Goal: Information Seeking & Learning: Learn about a topic

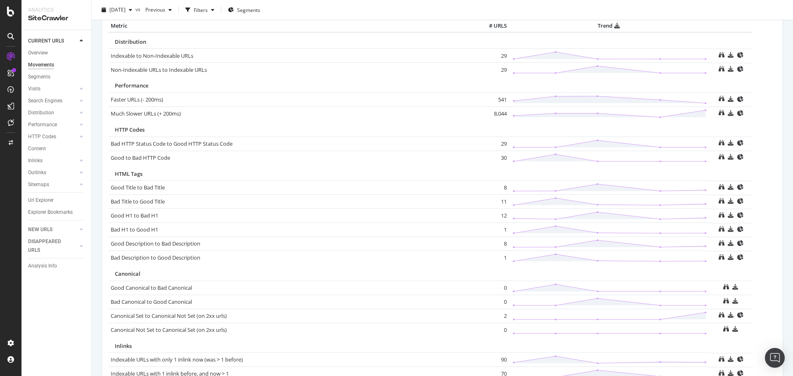
scroll to position [503, 0]
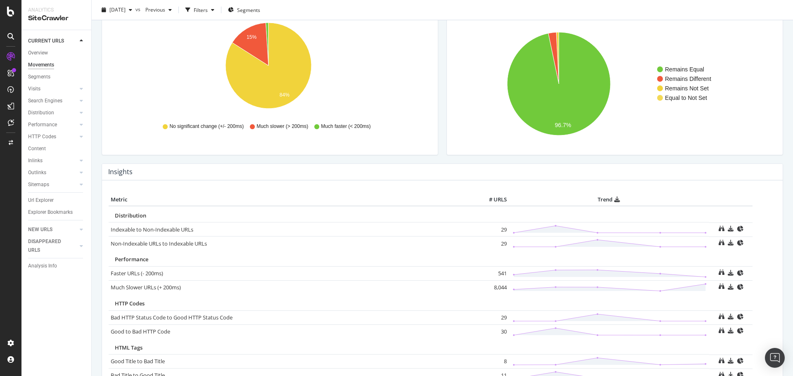
scroll to position [214, 0]
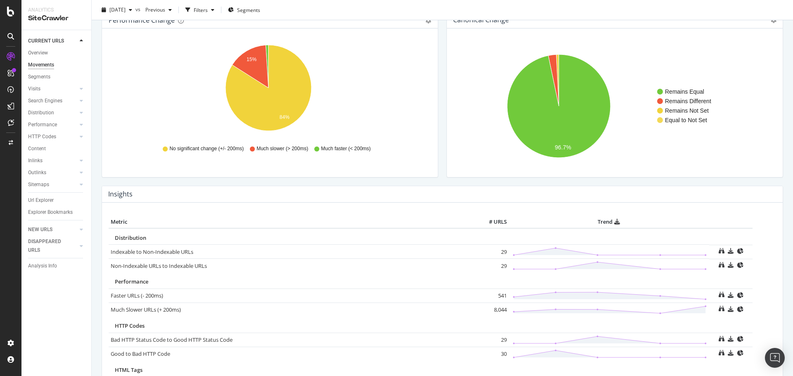
click at [442, 125] on div "Canonical Change Chart (by Value) Table Expand Export as CSV Export as PNG × Re…" at bounding box center [614, 99] width 345 height 174
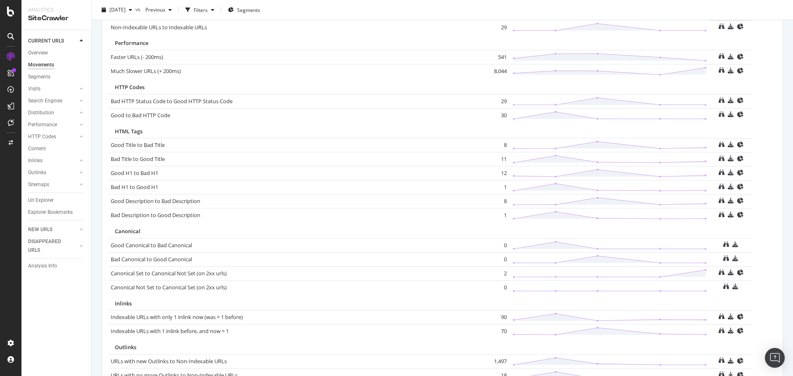
scroll to position [503, 0]
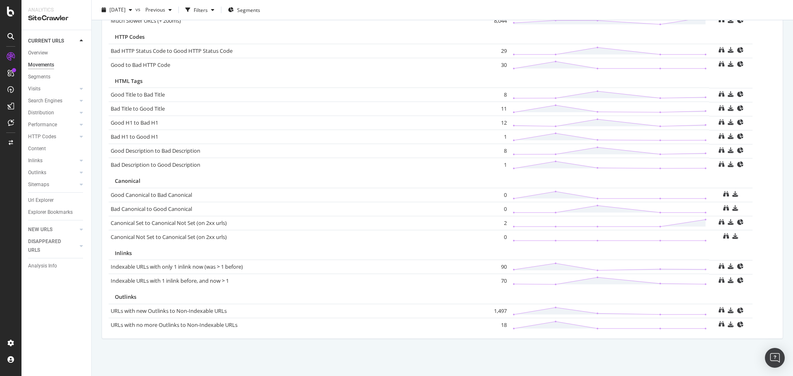
click at [777, 195] on div "Insights Metric # URLS Trend Distribution Indexable to Non-Indexable URLs 29 No…" at bounding box center [442, 122] width 690 height 451
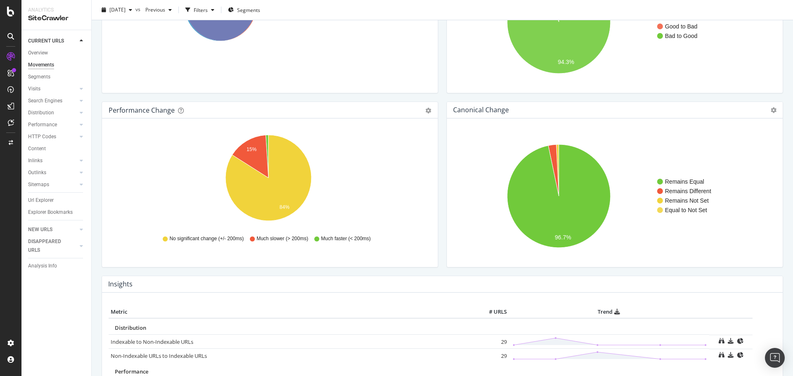
scroll to position [7, 0]
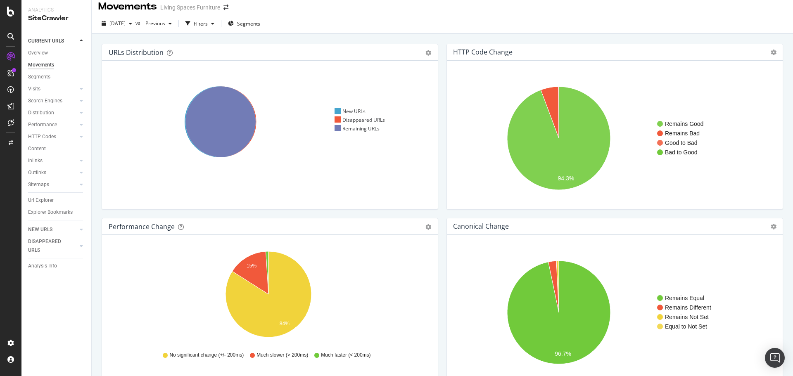
click at [783, 168] on div "URLs Distribution Venn Table Export as CSV Add to Custom Report Hold CTRL while…" at bounding box center [442, 222] width 701 height 376
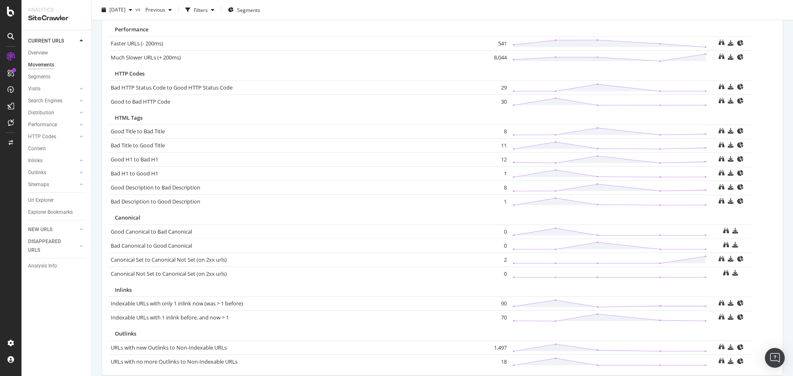
scroll to position [503, 0]
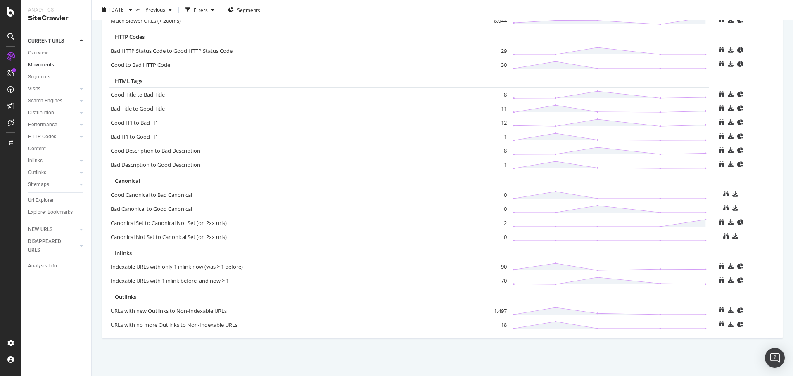
click at [777, 176] on div "Insights Metric # URLS Trend Distribution Indexable to Non-Indexable URLs 29 No…" at bounding box center [443, 118] width 682 height 442
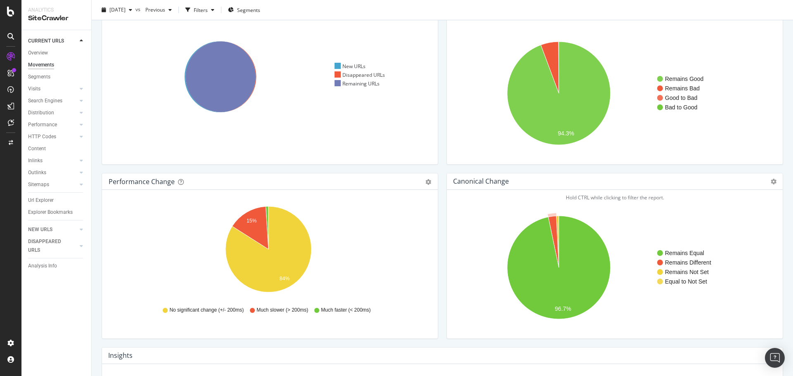
scroll to position [0, 0]
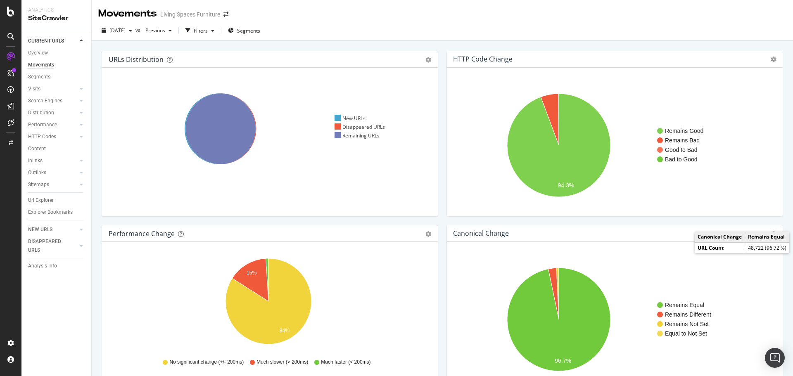
click at [442, 159] on div "HTTP Code Change Chart (by Value) Table Expand Export as CSV Export as PNG × Re…" at bounding box center [614, 138] width 345 height 174
click at [442, 162] on div "HTTP Code Change Chart (by Value) Table Expand Export as CSV Export as PNG × Re…" at bounding box center [614, 138] width 345 height 174
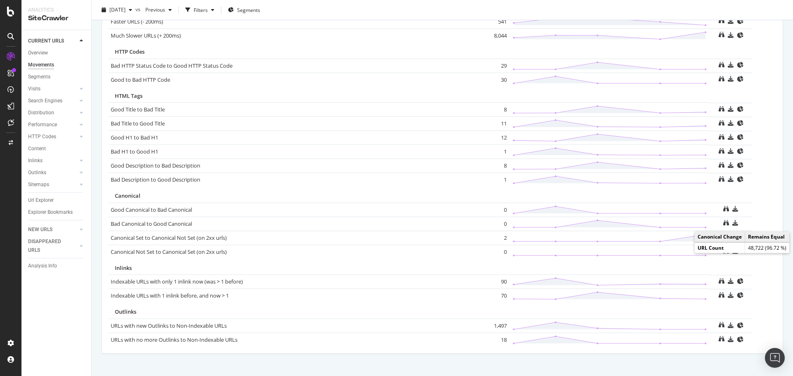
scroll to position [503, 0]
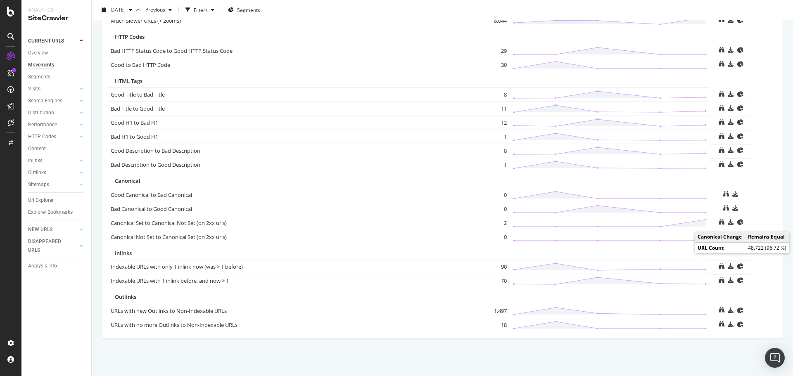
click at [432, 243] on td "Canonical Not Set to Canonical Set (on 2xx urls)" at bounding box center [292, 237] width 367 height 14
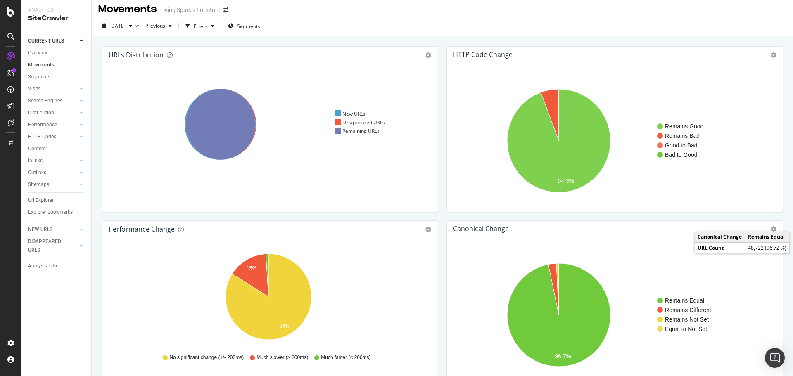
scroll to position [0, 0]
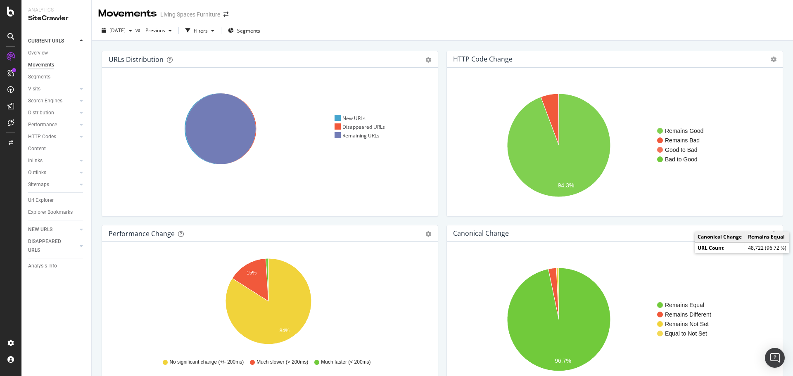
click at [435, 222] on div "URLs Distribution Venn Table Export as CSV Add to Custom Report Hold CTRL while…" at bounding box center [269, 138] width 345 height 174
click at [442, 203] on div "HTTP Code Change Chart (by Value) Table Expand Export as CSV Export as PNG × Re…" at bounding box center [614, 138] width 345 height 174
click at [52, 183] on link "Sitemaps" at bounding box center [52, 185] width 49 height 9
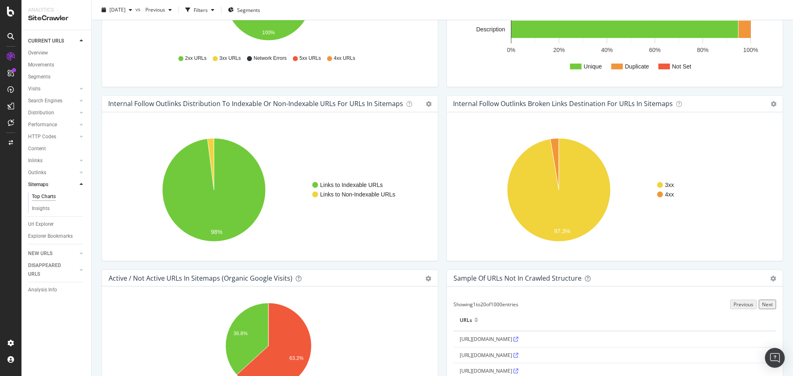
scroll to position [578, 0]
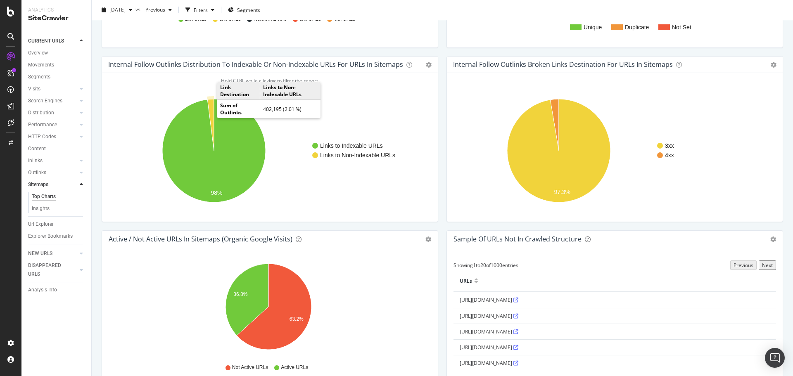
click at [211, 107] on icon "A chart." at bounding box center [210, 125] width 7 height 52
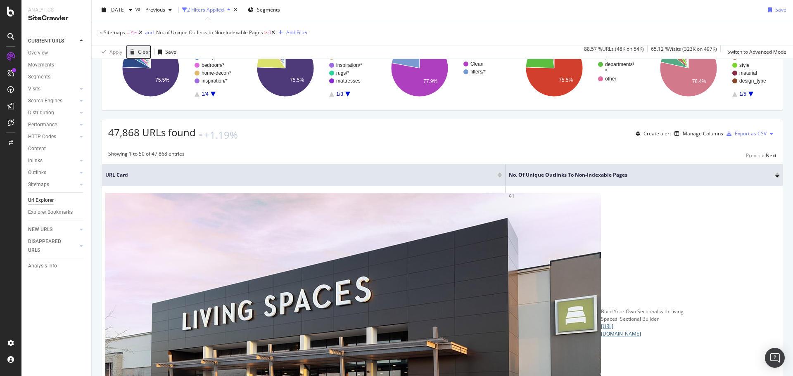
scroll to position [124, 0]
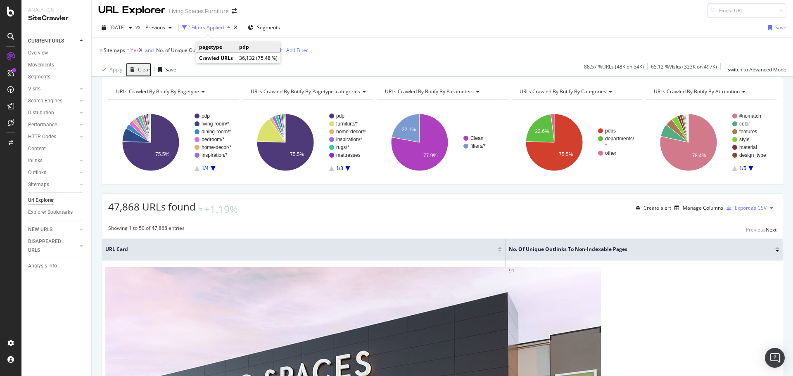
scroll to position [0, 0]
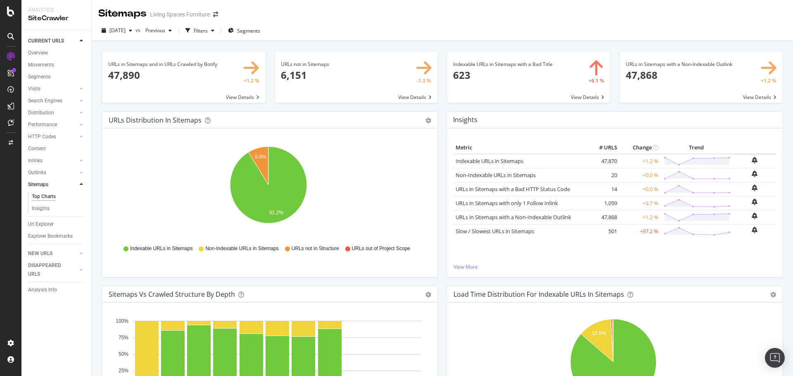
click at [515, 79] on span at bounding box center [529, 77] width 164 height 52
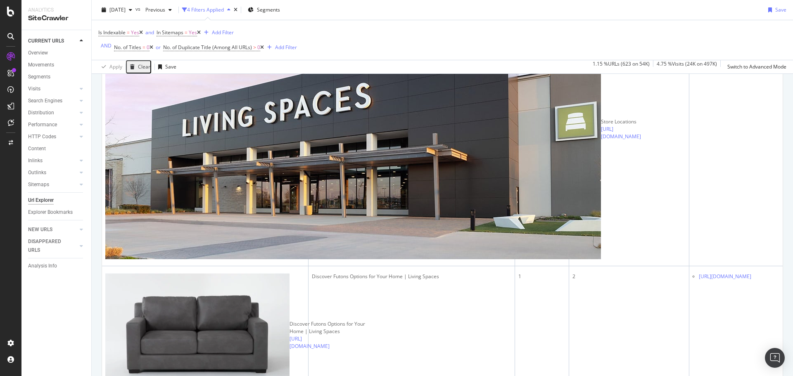
scroll to position [702, 0]
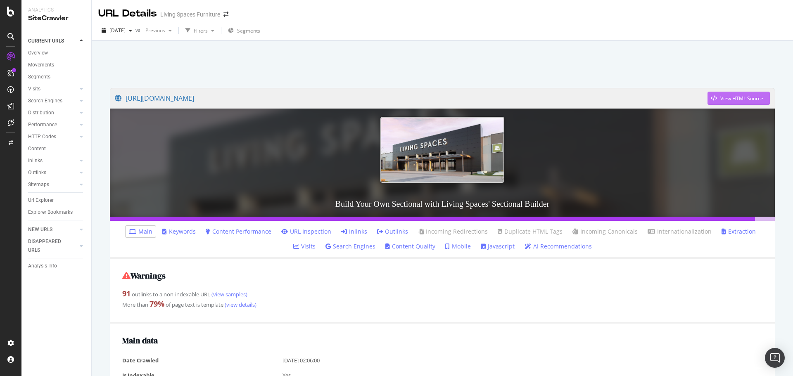
click at [752, 96] on div "View HTML Source" at bounding box center [741, 98] width 43 height 7
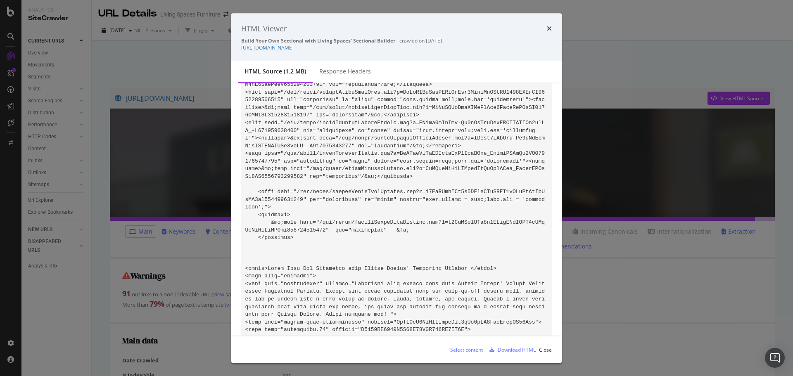
scroll to position [1900, 0]
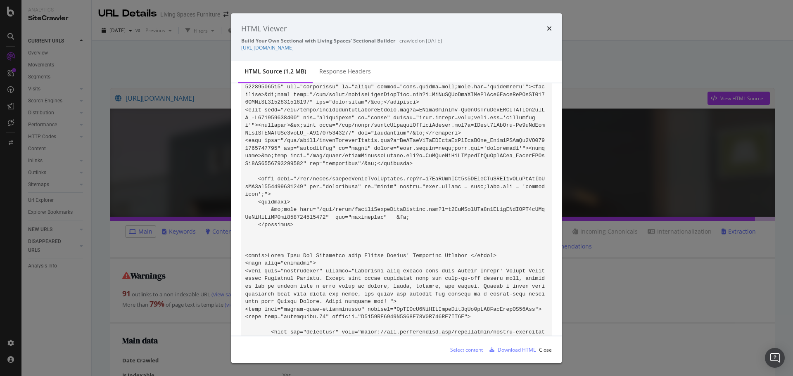
click at [549, 27] on icon "times" at bounding box center [549, 28] width 5 height 7
